Goal: Task Accomplishment & Management: Use online tool/utility

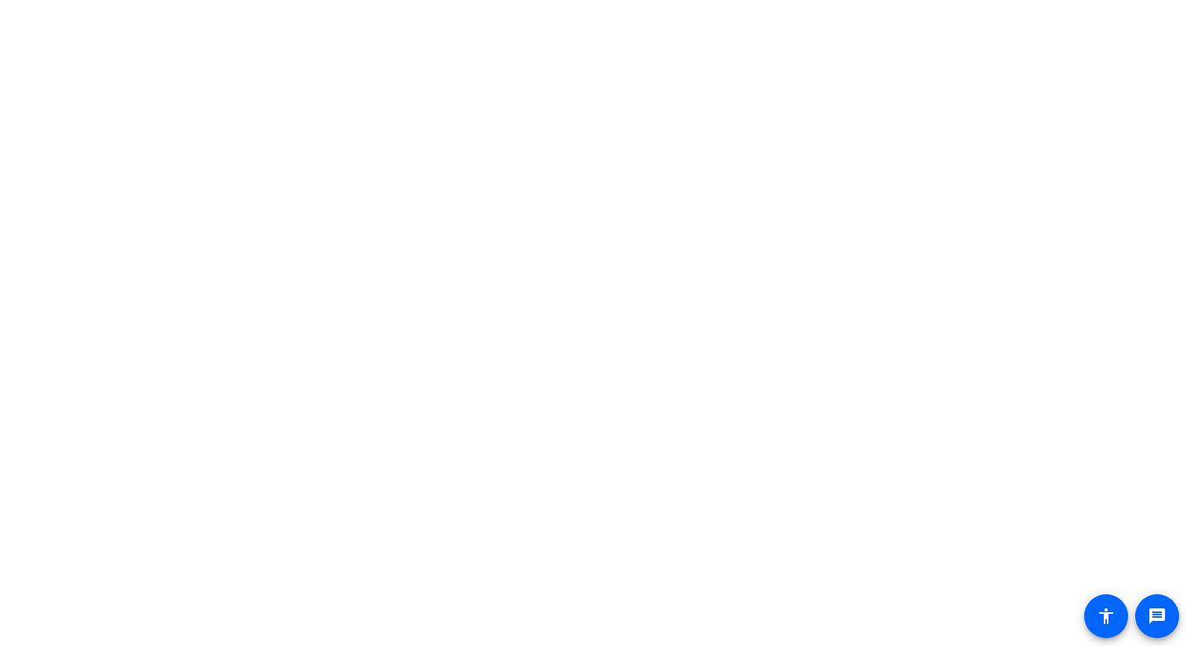
click at [471, 162] on body "Press Option+1 for screen-reader mode, Option+0 to cancel Accessibility Screen-…" at bounding box center [593, 323] width 1187 height 646
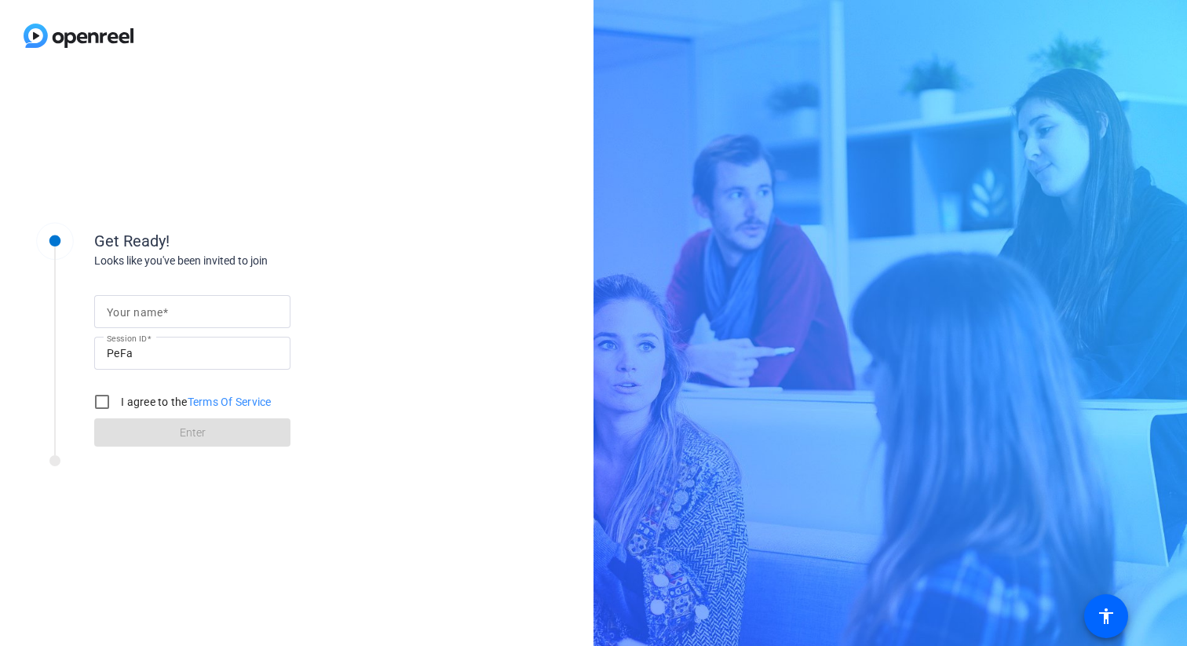
click at [169, 313] on input "Your name" at bounding box center [192, 311] width 171 height 19
type input "[PERSON_NAME]"
click at [100, 404] on input "I agree to the Terms Of Service" at bounding box center [101, 401] width 31 height 31
checkbox input "true"
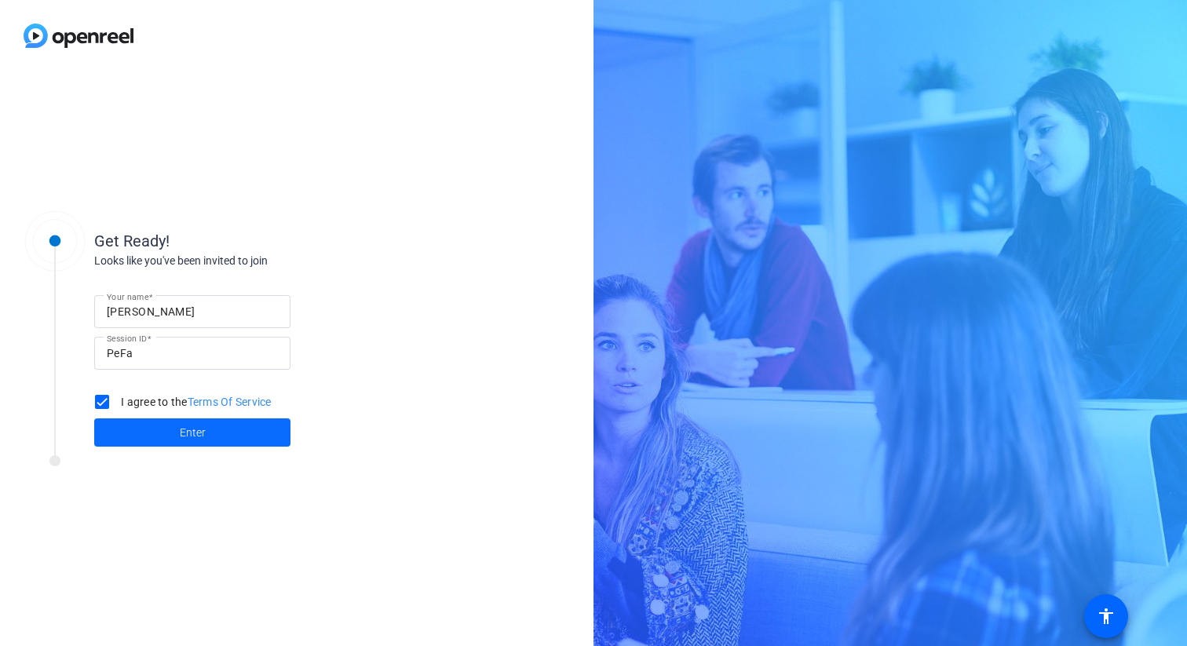
click at [204, 432] on span "Enter" at bounding box center [193, 433] width 26 height 16
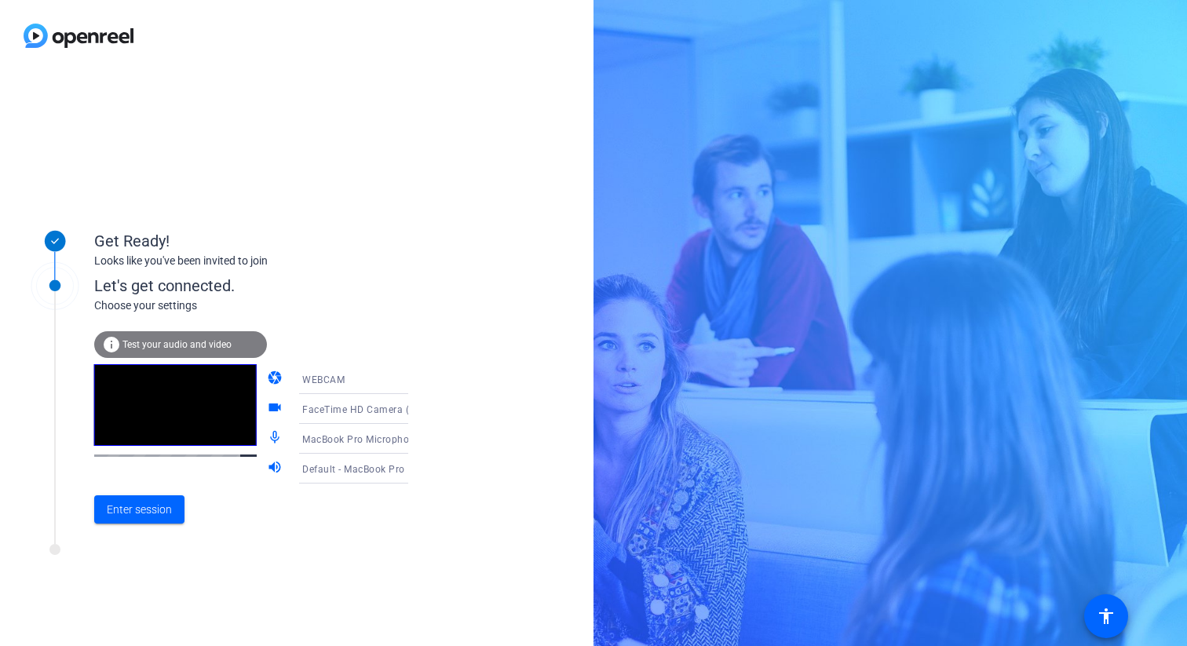
click at [414, 381] on icon at bounding box center [423, 379] width 19 height 19
click at [390, 381] on div at bounding box center [593, 323] width 1187 height 646
click at [133, 514] on span "Enter session" at bounding box center [139, 510] width 65 height 16
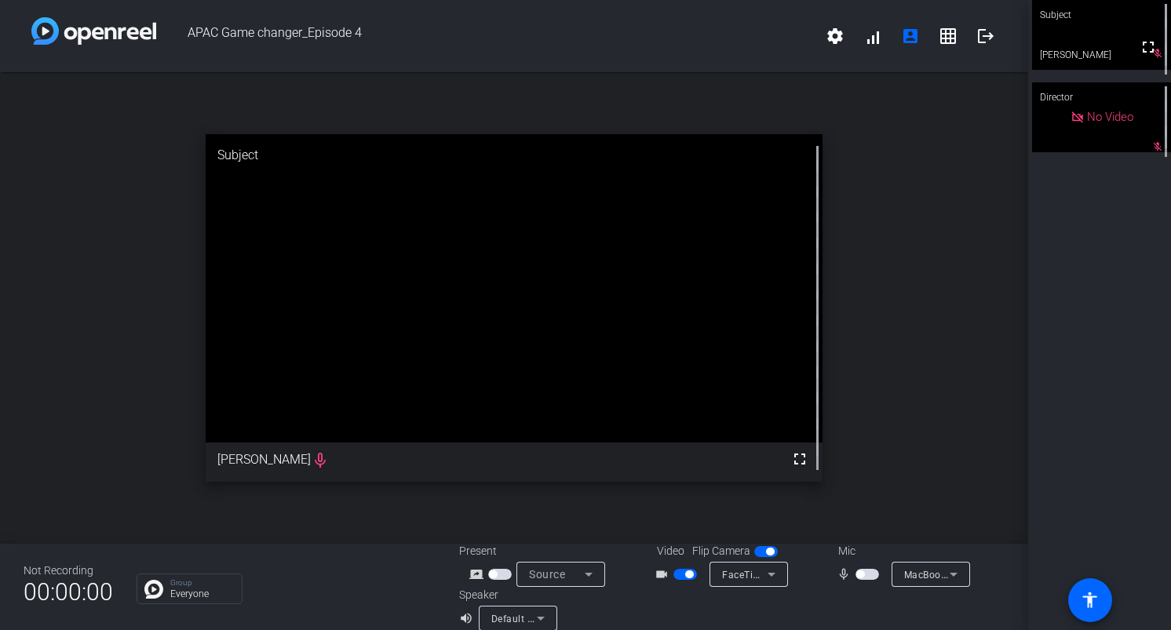
scroll to position [18, 0]
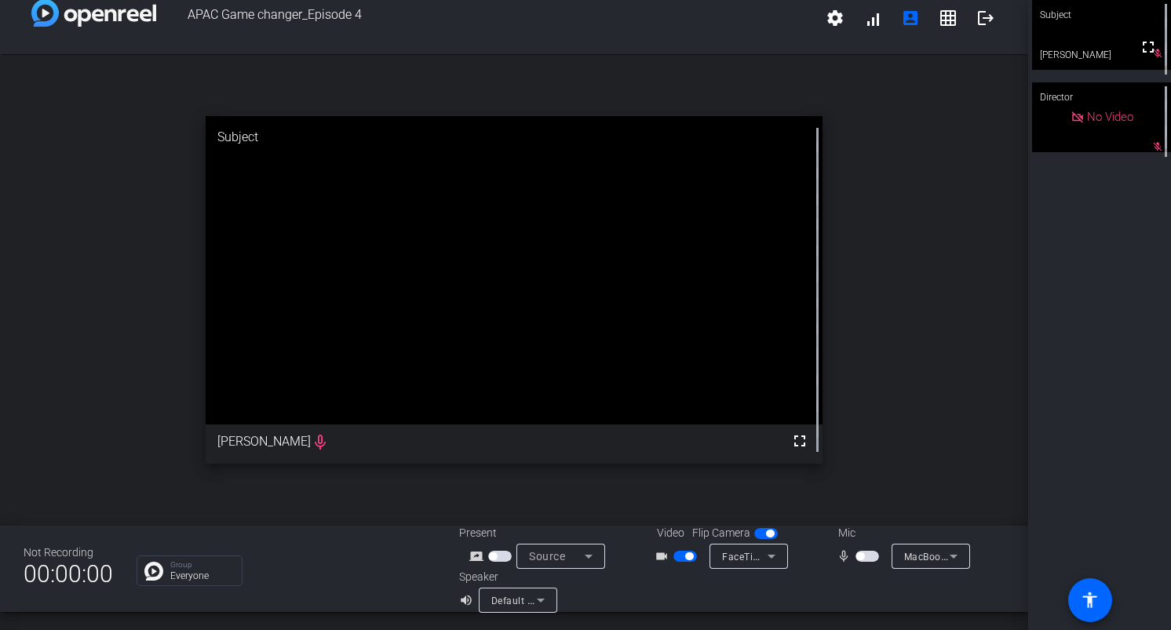
click at [775, 556] on icon at bounding box center [771, 556] width 19 height 19
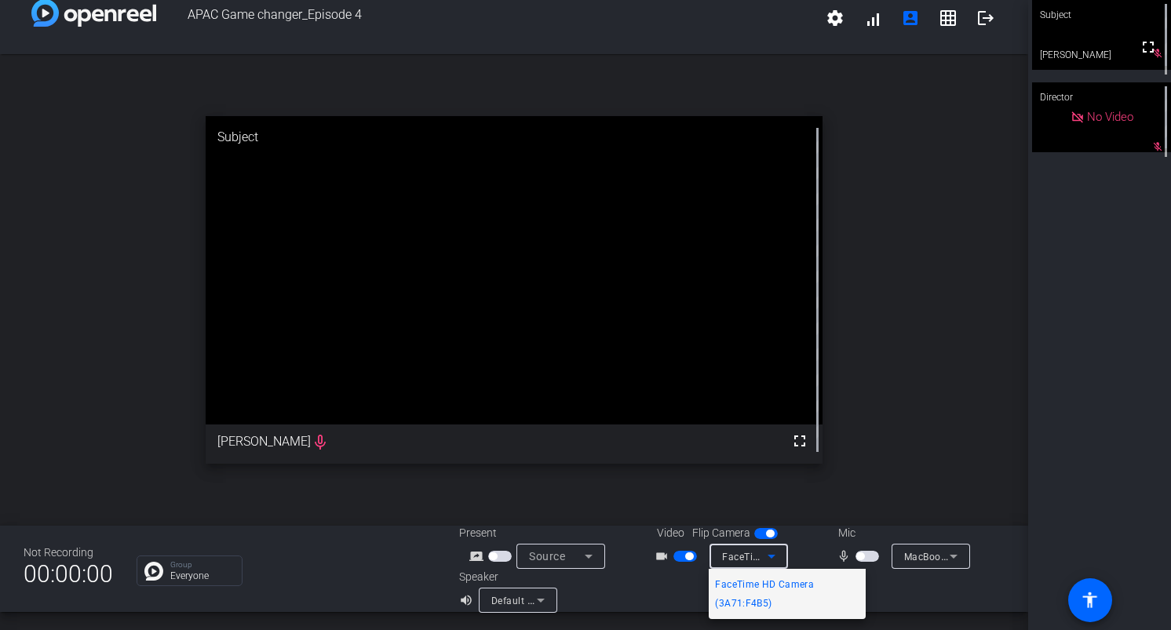
click at [775, 556] on div at bounding box center [585, 315] width 1171 height 630
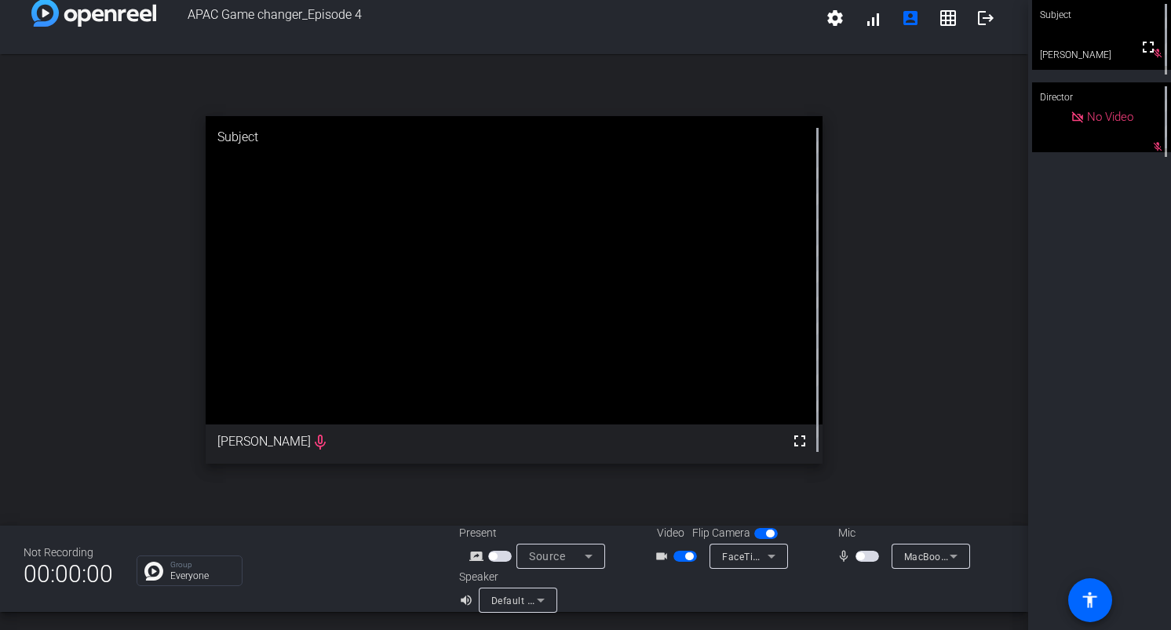
click at [762, 536] on span "button" at bounding box center [766, 533] width 24 height 11
click at [678, 553] on span "button" at bounding box center [685, 556] width 24 height 11
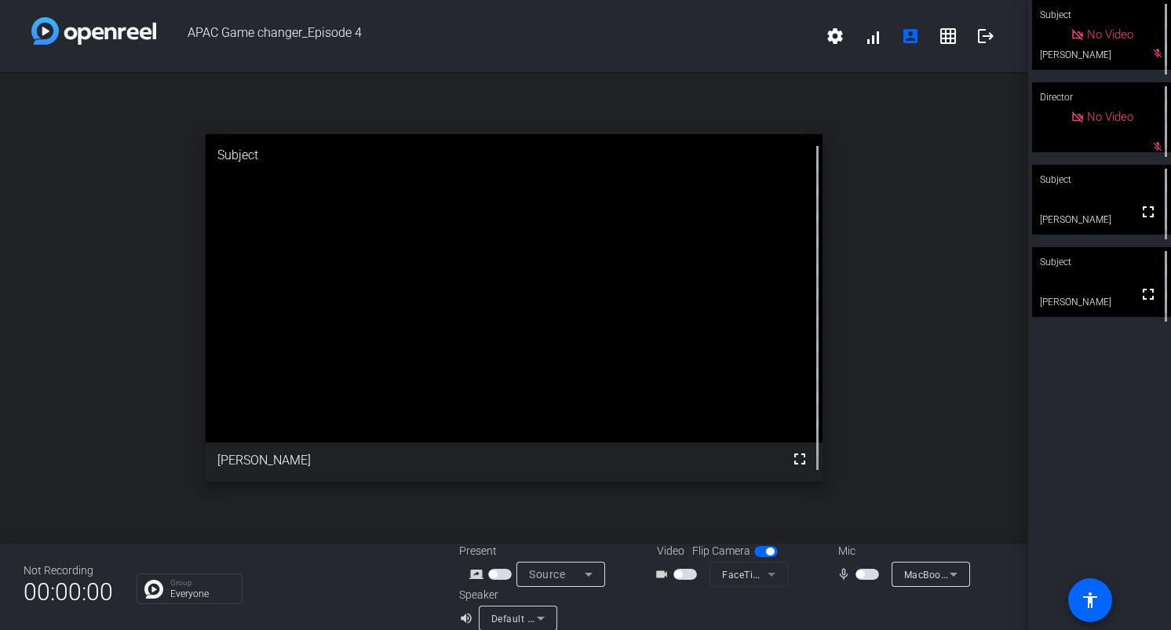
click at [680, 571] on span "button" at bounding box center [678, 575] width 8 height 8
click at [1130, 33] on video at bounding box center [1101, 35] width 139 height 70
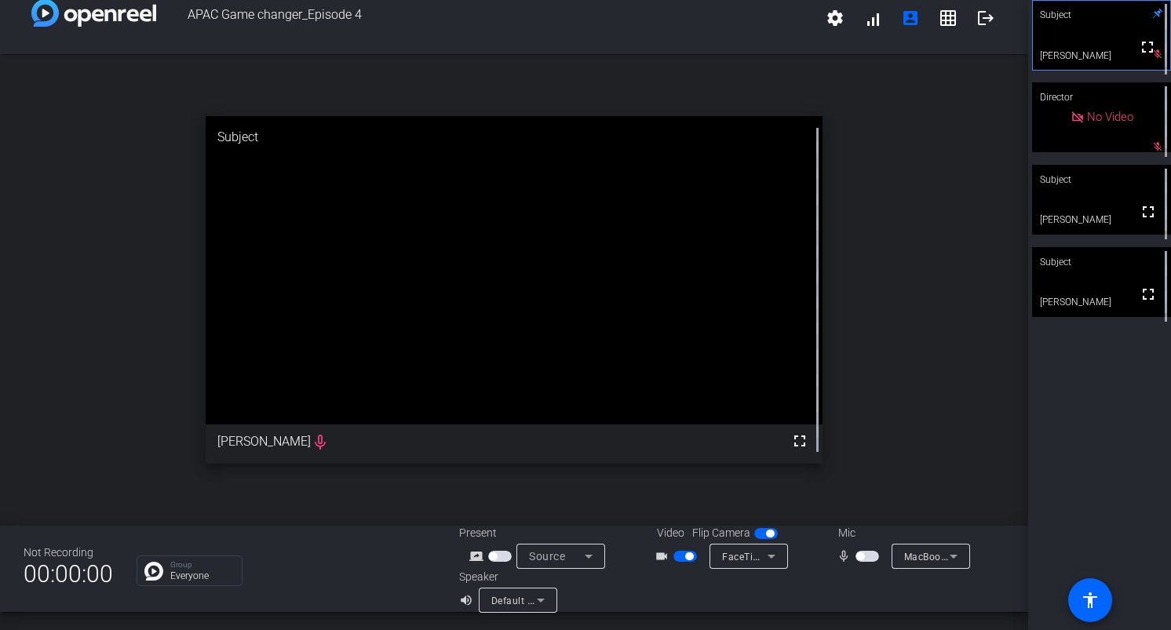
click at [773, 556] on icon at bounding box center [771, 556] width 19 height 19
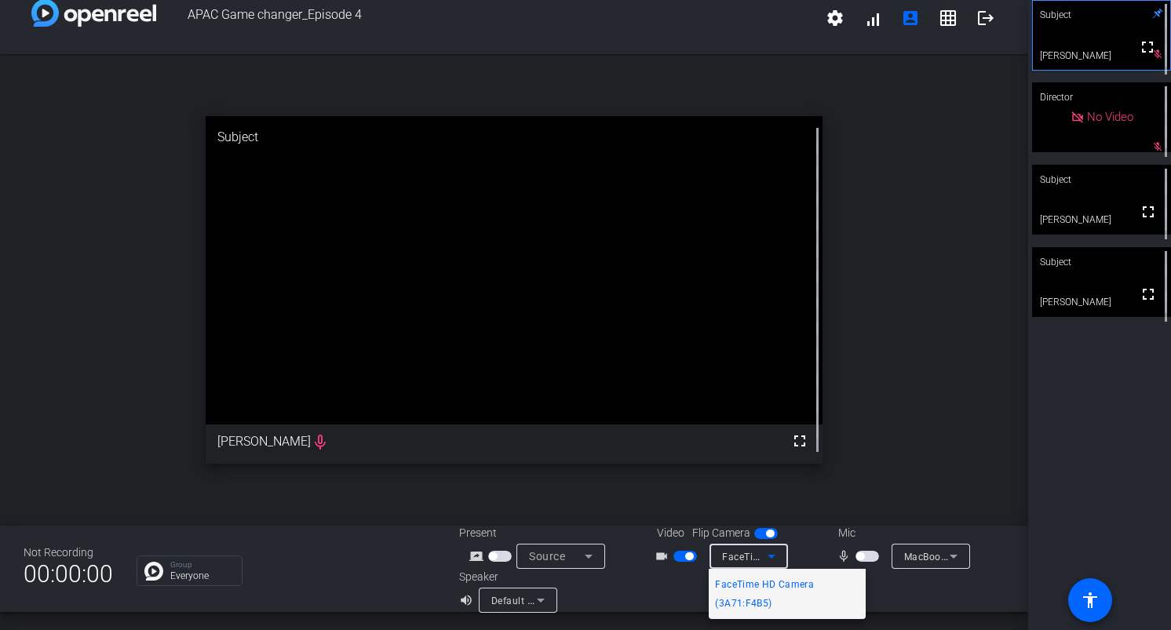
click at [773, 556] on div at bounding box center [585, 315] width 1171 height 630
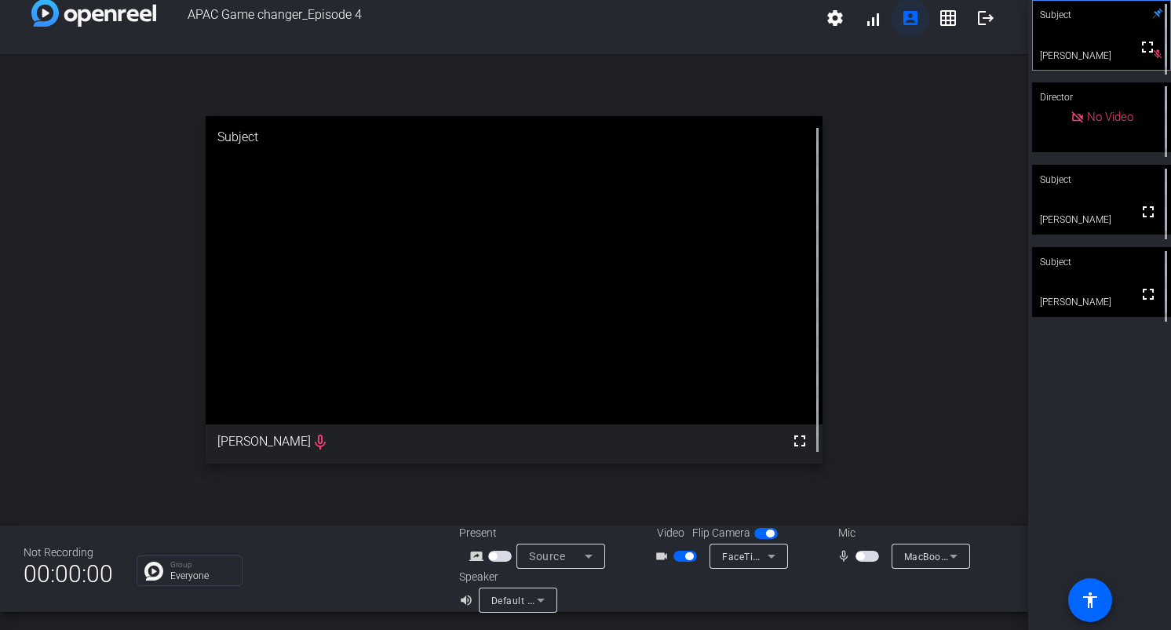
click at [911, 20] on mat-icon "account_box" at bounding box center [910, 18] width 19 height 19
click at [863, 555] on span "button" at bounding box center [860, 557] width 8 height 8
click at [863, 555] on span "button" at bounding box center [868, 556] width 24 height 11
click at [905, 14] on mat-icon "account_box" at bounding box center [910, 18] width 19 height 19
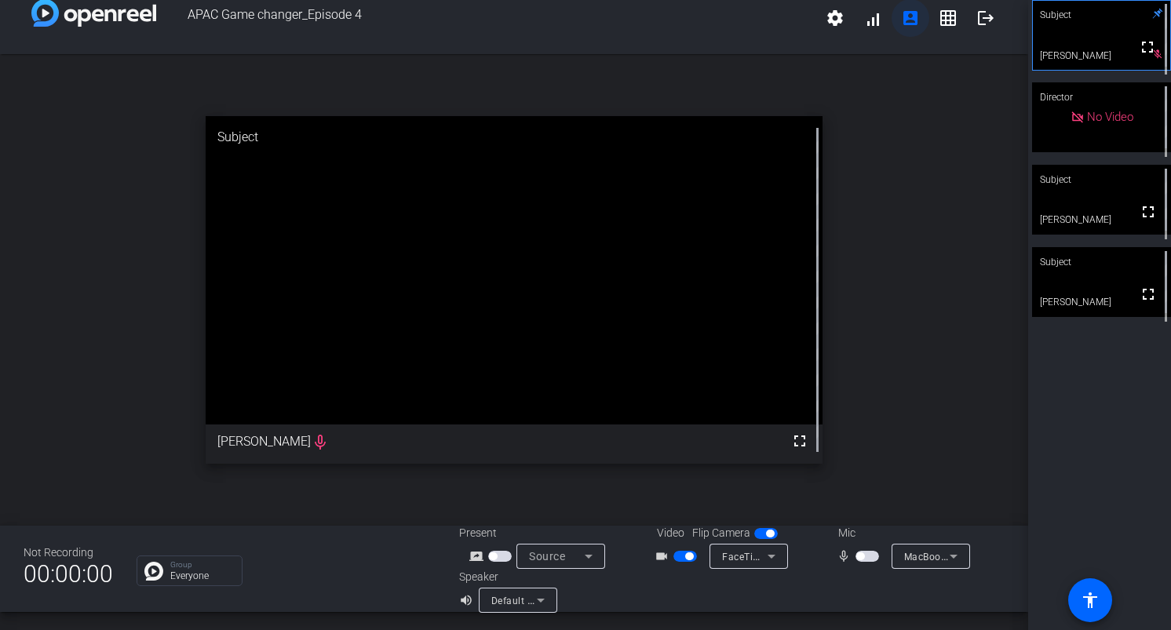
click at [914, 23] on mat-icon "account_box" at bounding box center [910, 18] width 19 height 19
click at [912, 15] on mat-icon "account_box" at bounding box center [910, 18] width 19 height 19
click at [863, 553] on span "button" at bounding box center [868, 556] width 24 height 11
click at [859, 556] on span "button" at bounding box center [868, 556] width 24 height 11
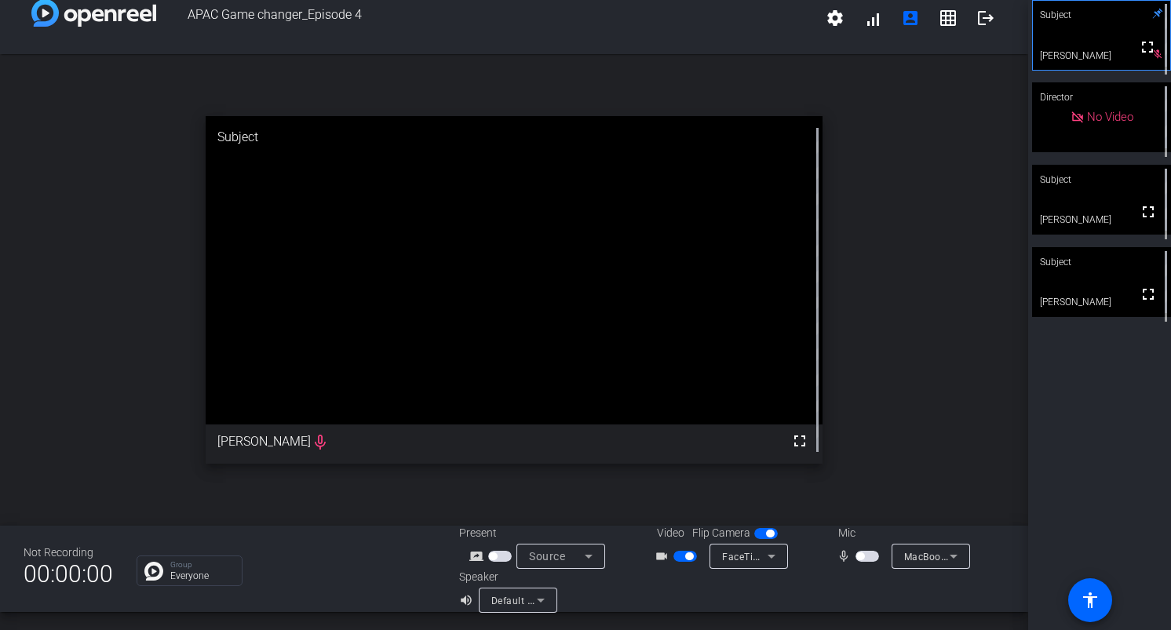
click at [867, 559] on span "button" at bounding box center [868, 556] width 24 height 11
click at [918, 397] on div "open_in_new Subject fullscreen [PERSON_NAME]" at bounding box center [514, 290] width 1028 height 472
